Goal: Information Seeking & Learning: Find specific fact

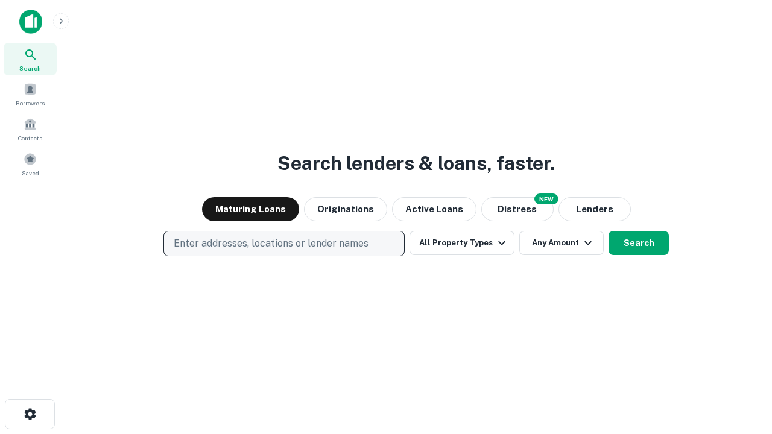
click at [283, 244] on p "Enter addresses, locations or lender names" at bounding box center [271, 243] width 195 height 14
type input "**********"
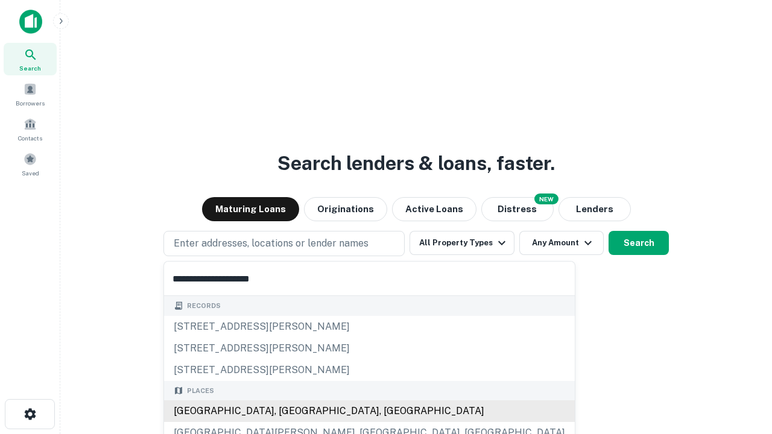
click at [288, 411] on div "[GEOGRAPHIC_DATA], [GEOGRAPHIC_DATA], [GEOGRAPHIC_DATA]" at bounding box center [369, 411] width 411 height 22
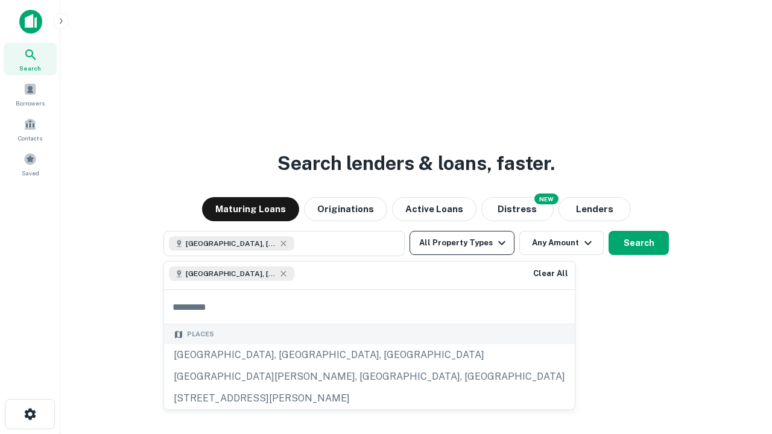
click at [462, 243] on button "All Property Types" at bounding box center [461, 243] width 105 height 24
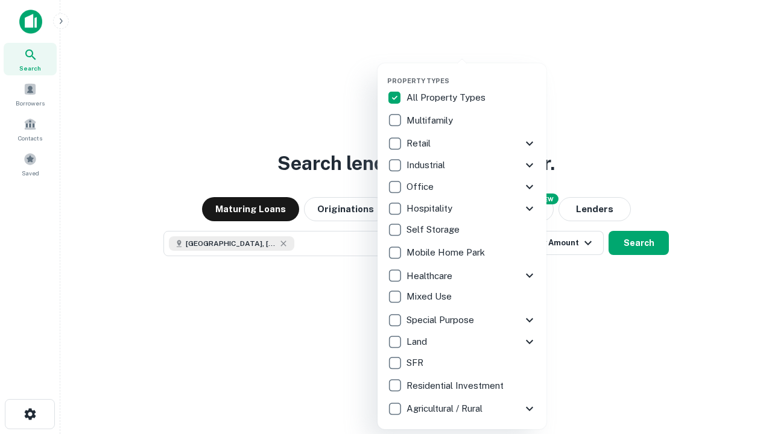
click at [472, 73] on button "button" at bounding box center [471, 73] width 169 height 1
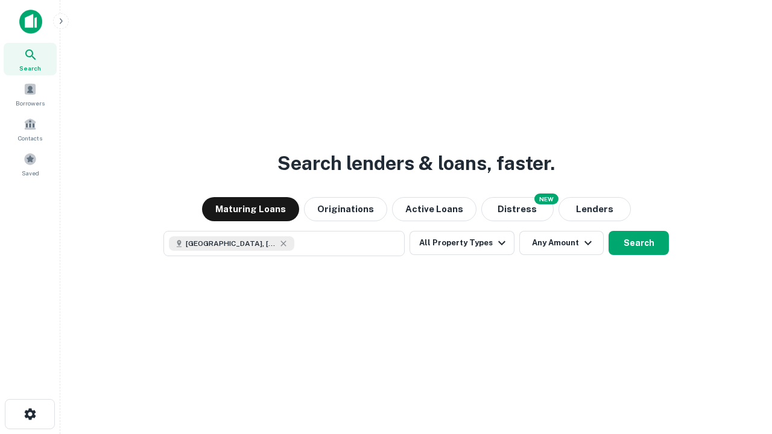
scroll to position [19, 0]
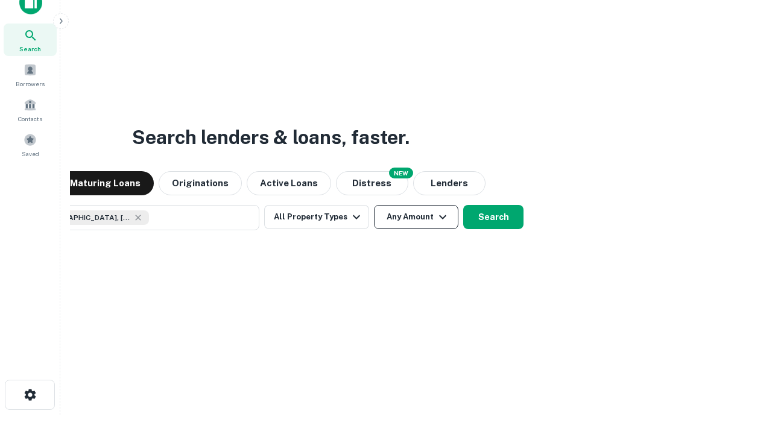
click at [374, 205] on button "Any Amount" at bounding box center [416, 217] width 84 height 24
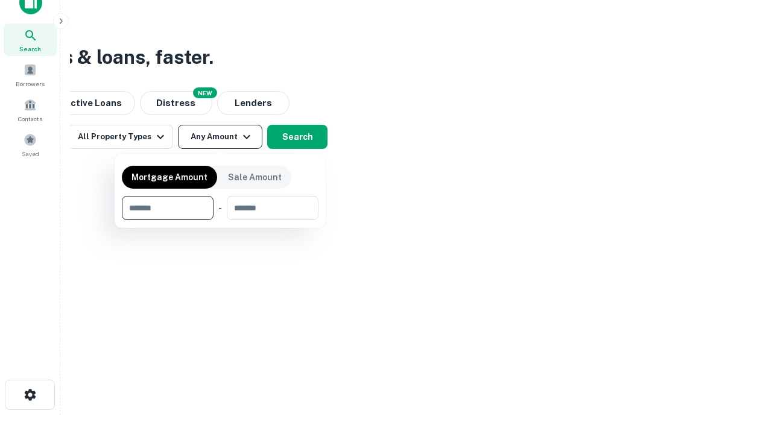
type input "*******"
click at [220, 220] on button "button" at bounding box center [220, 220] width 197 height 1
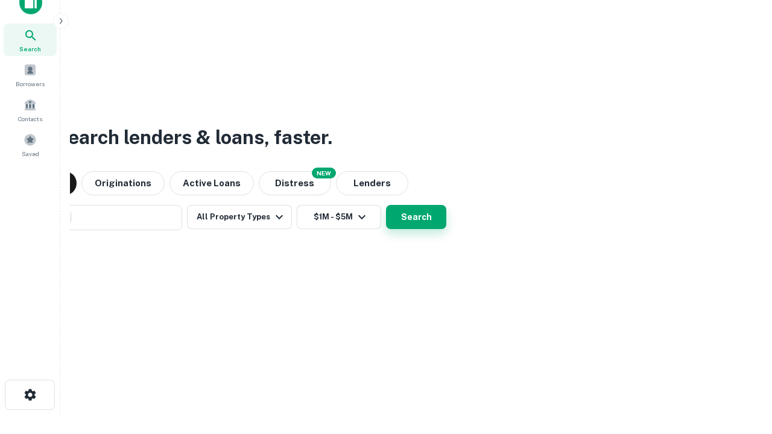
click at [386, 205] on button "Search" at bounding box center [416, 217] width 60 height 24
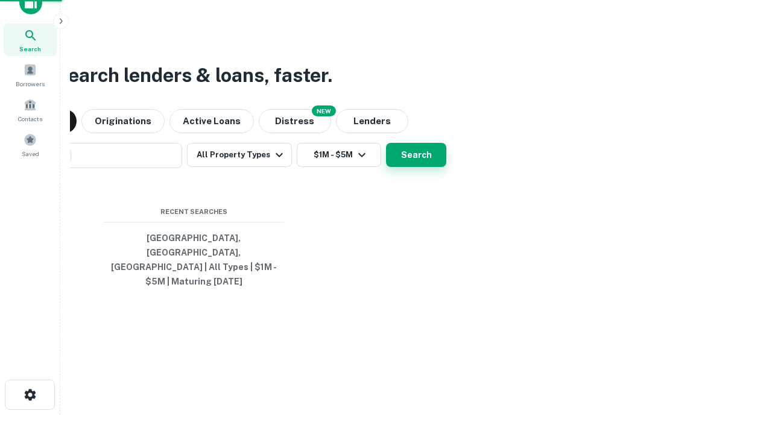
scroll to position [39, 341]
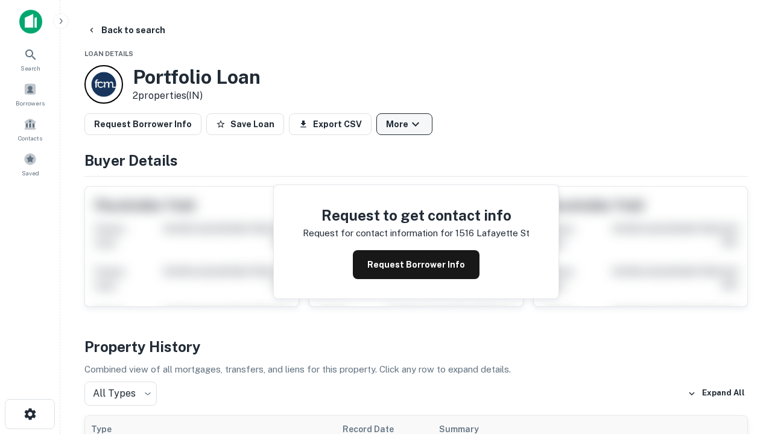
click at [404, 124] on button "More" at bounding box center [404, 124] width 56 height 22
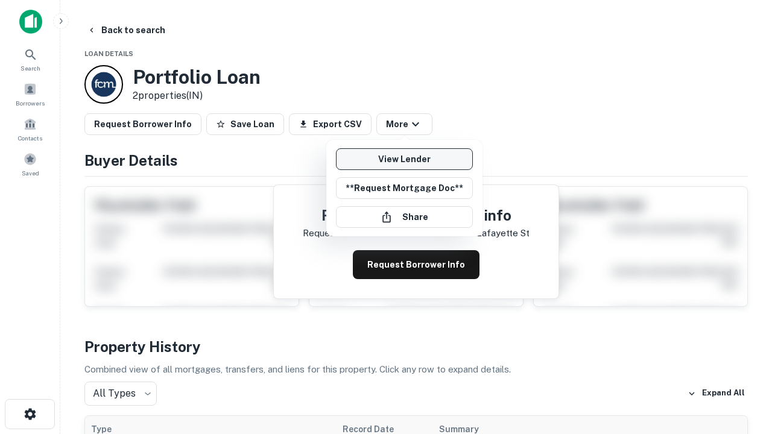
click at [404, 159] on link "View Lender" at bounding box center [404, 159] width 137 height 22
